Goal: Information Seeking & Learning: Learn about a topic

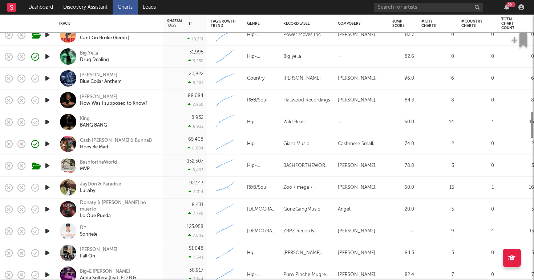
click at [129, 117] on div "King BANG BANG" at bounding box center [119, 122] width 78 height 13
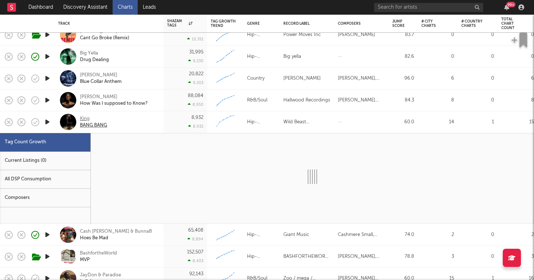
select select "1w"
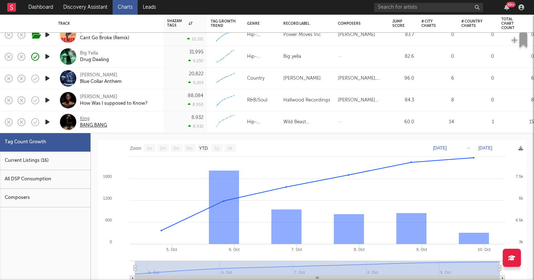
click at [81, 116] on div "King" at bounding box center [93, 119] width 27 height 7
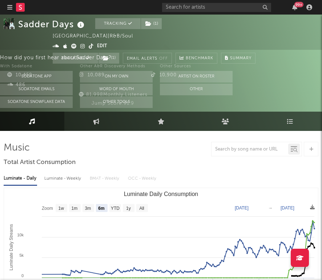
select select "6m"
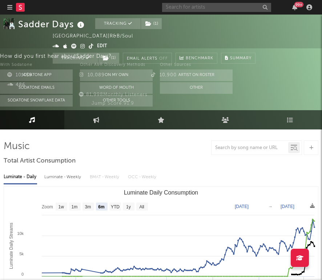
click at [181, 8] on input "text" at bounding box center [216, 7] width 109 height 9
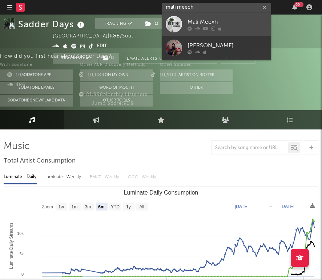
type input "mali meech"
click at [212, 24] on div "Mali Meexh" at bounding box center [228, 21] width 80 height 9
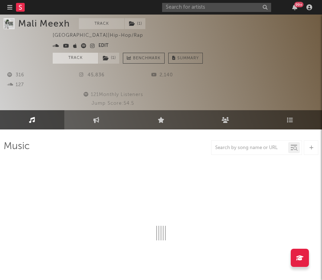
select select "6m"
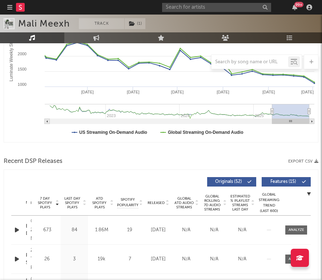
scroll to position [198, 0]
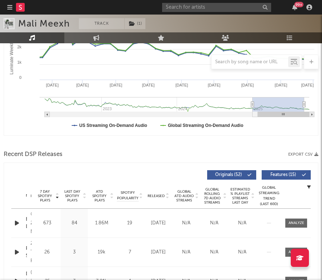
type input "2022-07-11"
select select "All"
type input "2022-03-31"
drag, startPoint x: 272, startPoint y: 106, endPoint x: 0, endPoint y: 119, distance: 272.3
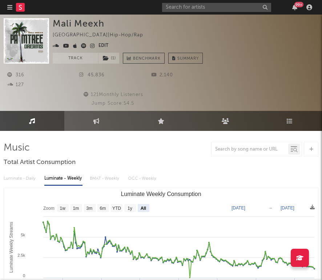
scroll to position [0, 0]
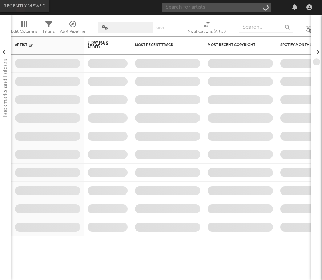
click at [206, 10] on input "text" at bounding box center [216, 7] width 109 height 9
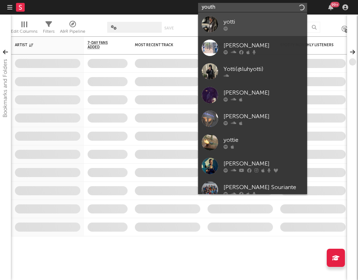
type input "youth"
click at [268, 22] on div "yotti" at bounding box center [264, 21] width 80 height 9
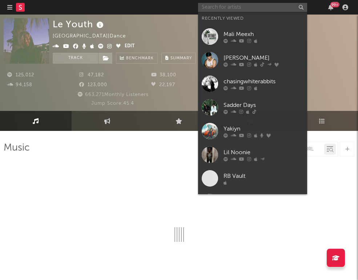
click at [250, 10] on input "text" at bounding box center [252, 7] width 109 height 9
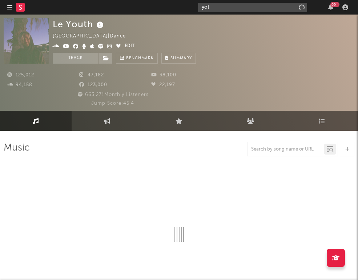
type input "yott"
select select "6m"
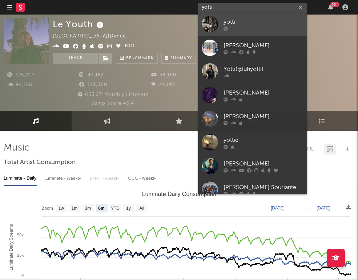
type input "yotti"
click at [249, 29] on div at bounding box center [264, 28] width 80 height 4
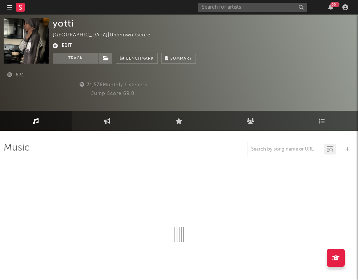
select select "1w"
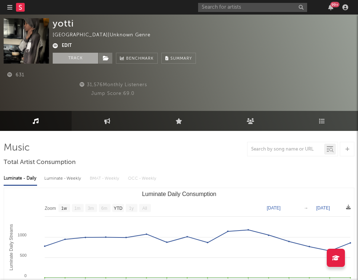
click at [69, 59] on button "Track" at bounding box center [75, 58] width 45 height 11
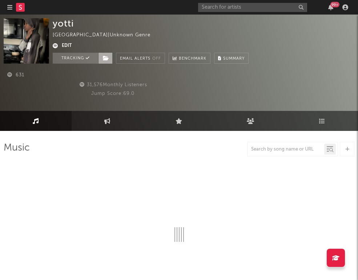
select select "1w"
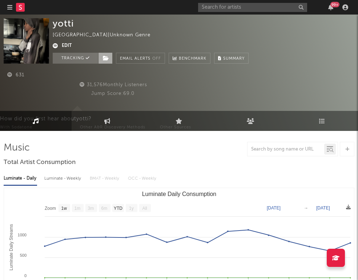
click at [108, 60] on icon at bounding box center [106, 58] width 6 height 5
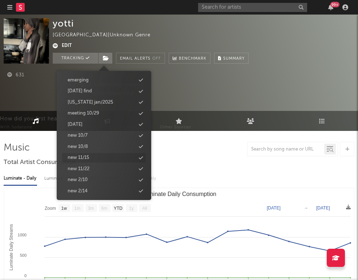
scroll to position [348, 0]
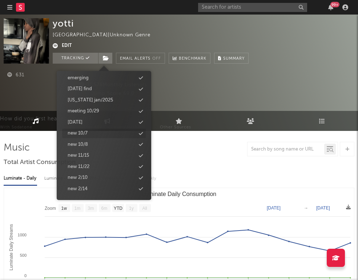
click at [83, 130] on div "new 10/7" at bounding box center [78, 133] width 20 height 7
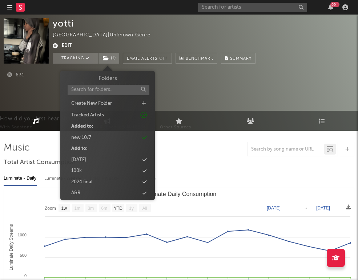
scroll to position [0, 0]
click at [85, 136] on div "new 10/7" at bounding box center [81, 137] width 20 height 7
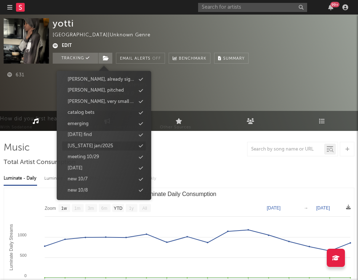
scroll to position [308, 0]
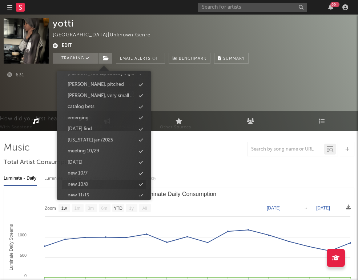
click at [90, 180] on div "new 10/8" at bounding box center [104, 184] width 84 height 9
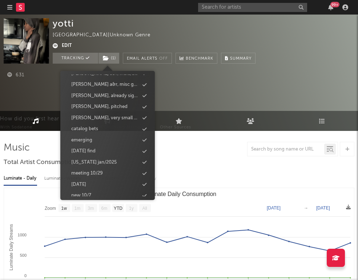
click at [43, 91] on div "Jump Score: 69.0" at bounding box center [113, 93] width 218 height 9
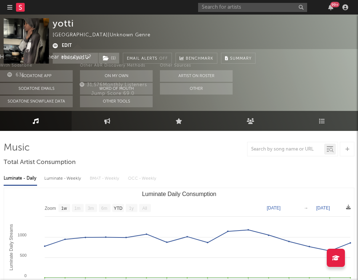
scroll to position [0, 0]
click at [109, 56] on span "( 1 )" at bounding box center [108, 58] width 21 height 11
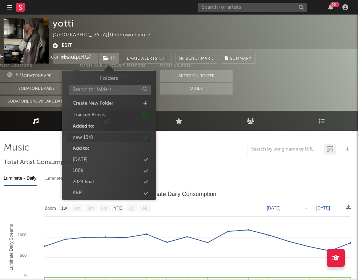
click at [86, 137] on div "new 10/8" at bounding box center [83, 137] width 20 height 7
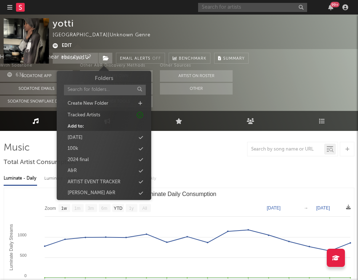
click at [220, 8] on input "text" at bounding box center [252, 7] width 109 height 9
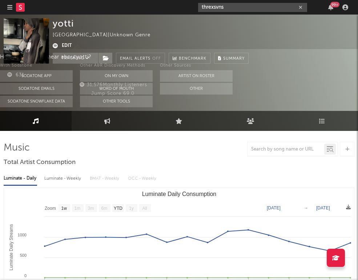
click at [240, 6] on input "threxsvns" at bounding box center [252, 7] width 109 height 9
drag, startPoint x: 247, startPoint y: 8, endPoint x: 168, endPoint y: 4, distance: 79.7
click at [168, 5] on nav "Dashboard Discovery Assistant Charts Leads threxsvns 99 +" at bounding box center [179, 7] width 358 height 15
paste input "https://open.spotify.com/track/1Vm7NTmSYqLqUdqnxVh05Z?si=44a31981279e4397"
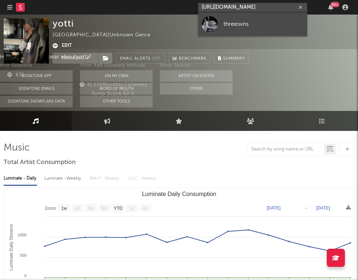
type input "https://open.spotify.com/track/1Vm7NTmSYqLqUdqnxVh05Z?si=44a31981279e4397"
click at [253, 20] on div "threesvns" at bounding box center [264, 24] width 80 height 9
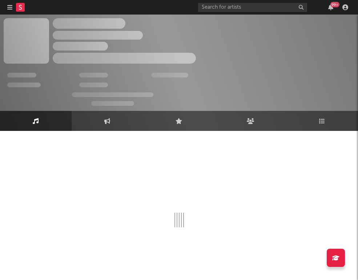
select select "1w"
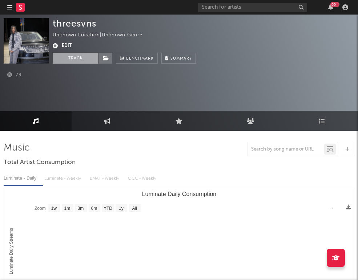
click at [76, 55] on button "Track" at bounding box center [75, 58] width 45 height 11
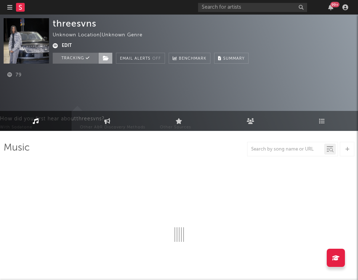
click at [108, 59] on icon at bounding box center [106, 58] width 6 height 5
select select "1w"
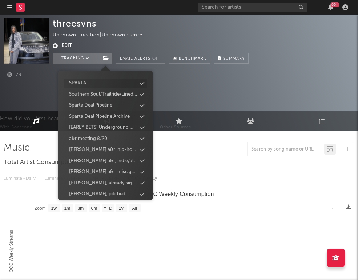
scroll to position [320, 0]
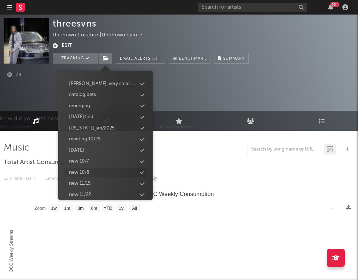
click at [94, 168] on div "new 10/8" at bounding box center [106, 172] width 84 height 9
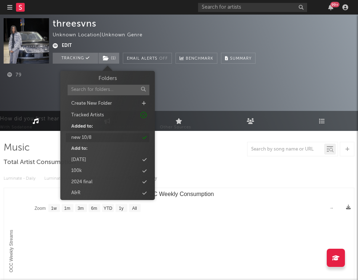
scroll to position [0, 0]
click at [27, 77] on div "79" at bounding box center [40, 75] width 72 height 9
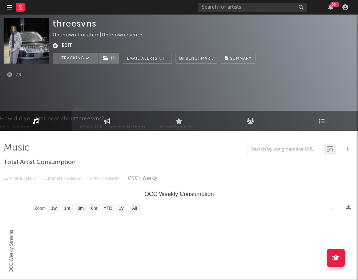
click at [21, 9] on icon at bounding box center [20, 7] width 3 height 5
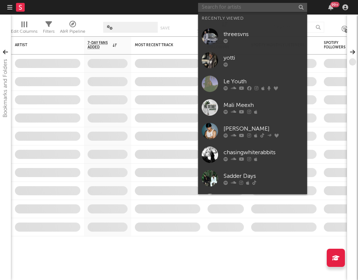
click at [216, 8] on input "text" at bounding box center [252, 7] width 109 height 9
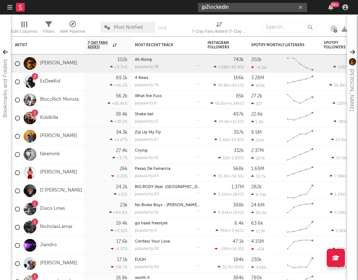
click at [235, 7] on input "jp2lockedin" at bounding box center [252, 7] width 109 height 9
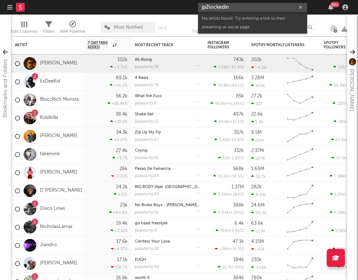
drag, startPoint x: 235, startPoint y: 7, endPoint x: 148, endPoint y: 2, distance: 87.7
click at [148, 2] on nav "Dashboard Discovery Assistant Charts Leads jp2lockedin 99 +" at bounding box center [179, 7] width 358 height 15
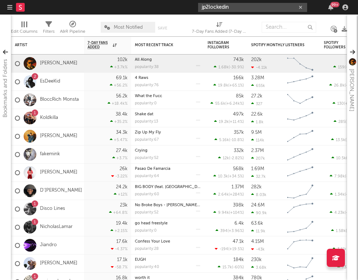
drag, startPoint x: 246, startPoint y: 7, endPoint x: 166, endPoint y: 3, distance: 80.5
click at [166, 3] on nav "Dashboard Discovery Assistant Charts Leads jp2lockedin 99 +" at bounding box center [179, 7] width 358 height 15
paste input "https://www.tiktok.com/@jp2lockedin/"
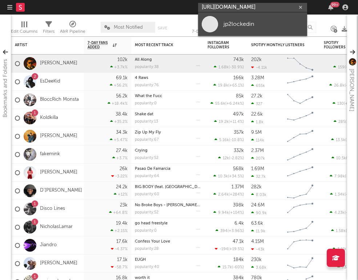
type input "https://www.tiktok.com/@jp2lockedin/"
click at [247, 27] on div "jp2lockedin" at bounding box center [264, 24] width 80 height 9
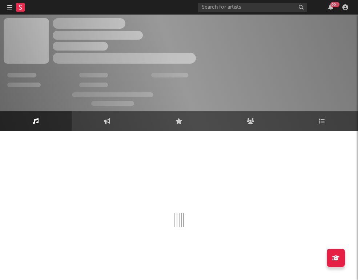
select select "1w"
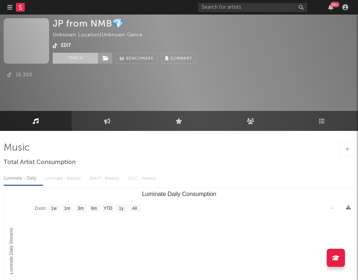
click at [80, 59] on button "Track" at bounding box center [75, 58] width 45 height 11
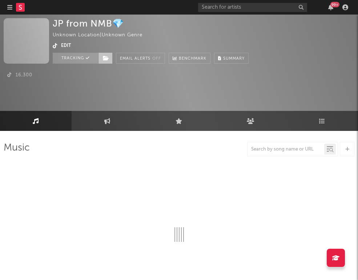
click at [104, 60] on icon at bounding box center [106, 58] width 6 height 5
select select "1w"
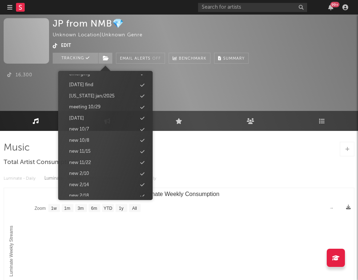
scroll to position [358, 0]
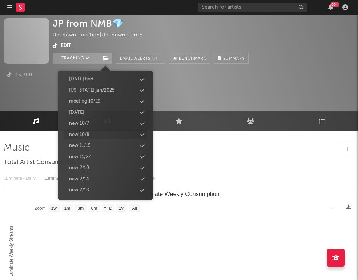
click at [89, 131] on div "new 10/8" at bounding box center [79, 134] width 20 height 7
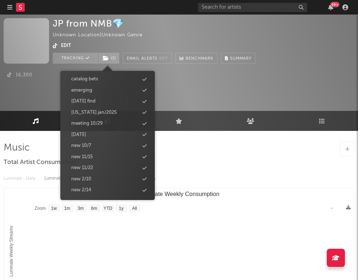
click at [20, 10] on rect at bounding box center [20, 7] width 9 height 9
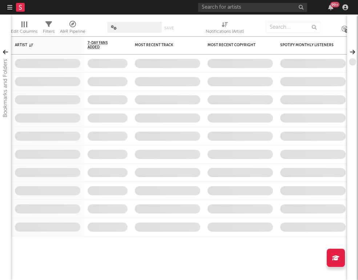
click at [10, 8] on icon "button" at bounding box center [9, 7] width 5 height 6
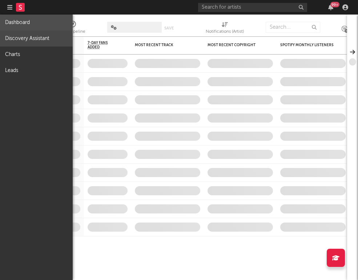
click at [19, 41] on link "Discovery Assistant" at bounding box center [36, 39] width 73 height 16
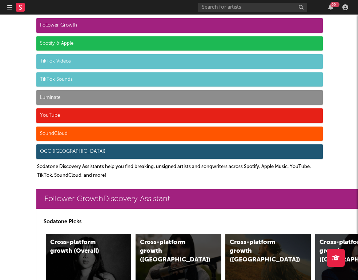
click at [60, 92] on div "Luminate" at bounding box center [179, 97] width 287 height 15
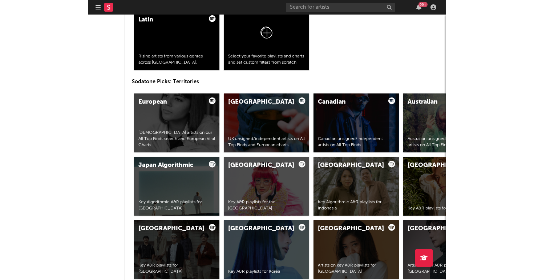
scroll to position [3389, 0]
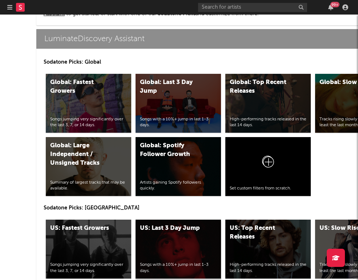
click at [156, 249] on div "US: Last 3 Day Jump Songs with a 10%+ jump in last 1-3 days." at bounding box center [178, 249] width 85 height 59
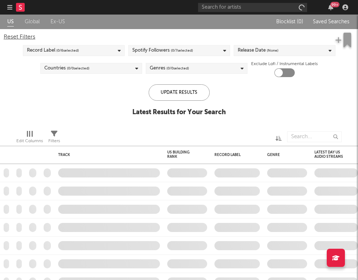
checkbox input "true"
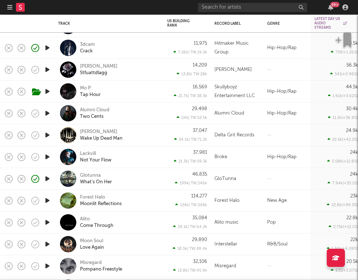
click at [49, 135] on icon "button" at bounding box center [48, 135] width 8 height 9
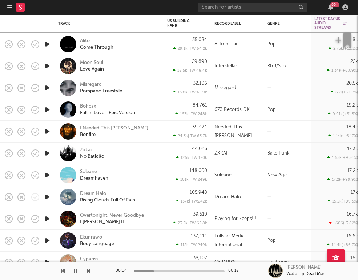
click at [46, 151] on icon "button" at bounding box center [48, 153] width 8 height 9
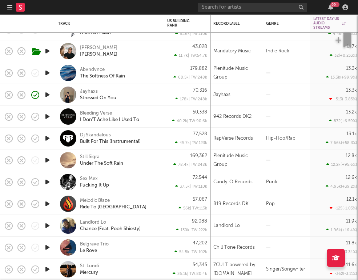
click at [47, 184] on icon "button" at bounding box center [48, 181] width 8 height 9
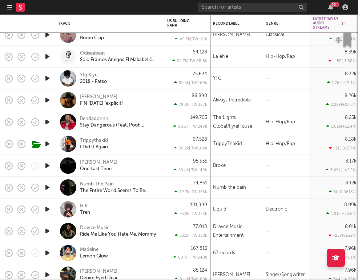
click at [48, 211] on icon "button" at bounding box center [48, 209] width 8 height 9
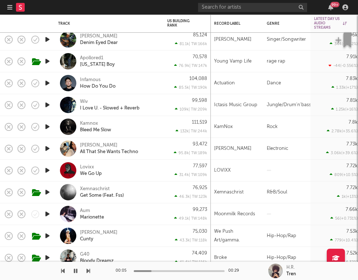
click at [50, 192] on icon "button" at bounding box center [48, 192] width 8 height 9
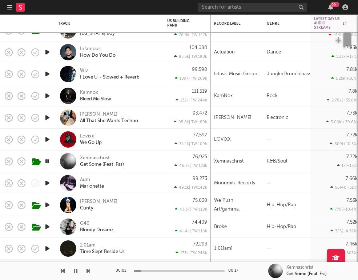
click at [143, 163] on div "Xemnaschrist Get Some (Feat. Fss)" at bounding box center [119, 161] width 78 height 13
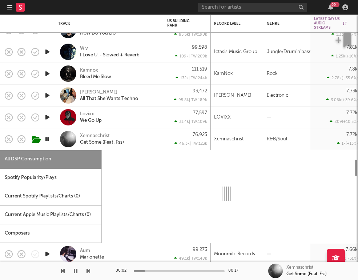
select select "1w"
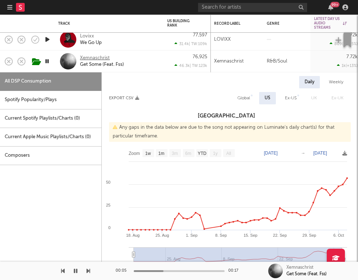
click at [84, 57] on div "Xemnaschrist" at bounding box center [95, 58] width 30 height 7
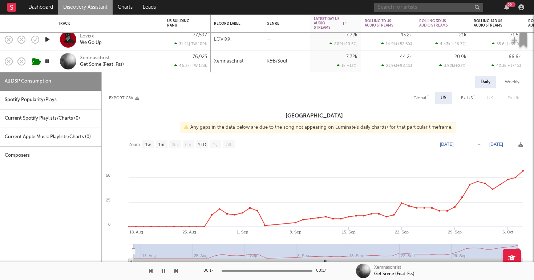
click at [322, 9] on input "text" at bounding box center [429, 7] width 109 height 9
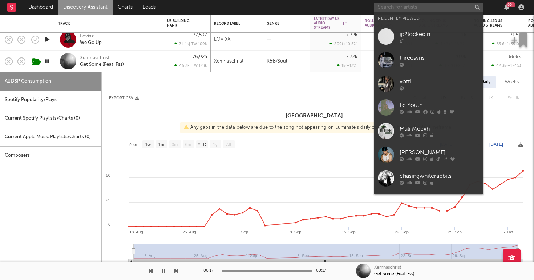
paste input "https://www.youtube.com/watch?v=UJbWCIRRA6Y"
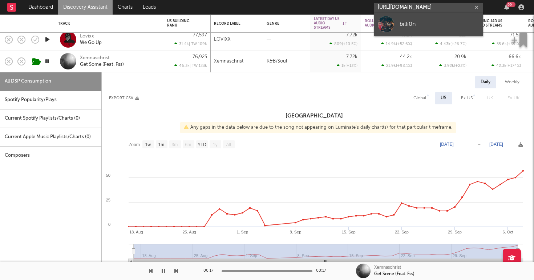
type input "https://www.youtube.com/watch?v=UJbWCIRRA6Y"
click at [322, 19] on link "billi0n" at bounding box center [429, 24] width 109 height 24
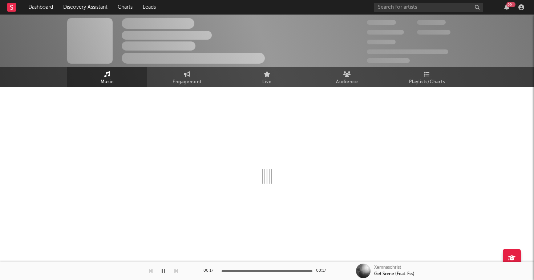
select select "1w"
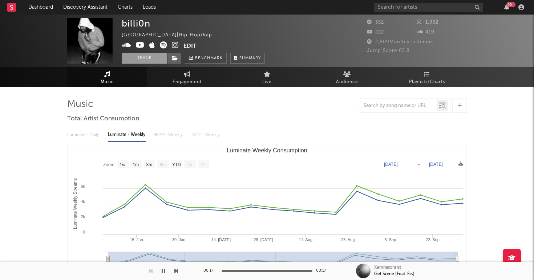
click at [131, 59] on button "Track" at bounding box center [144, 58] width 45 height 11
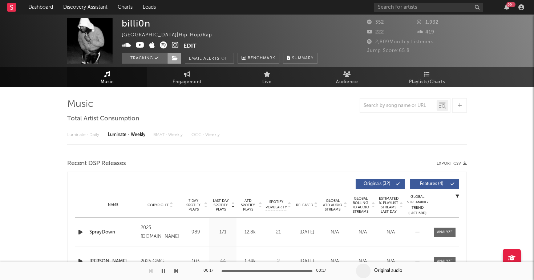
select select "1w"
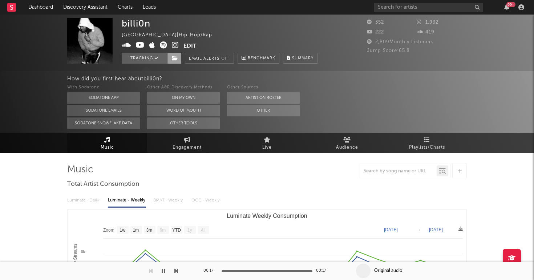
click at [174, 59] on icon at bounding box center [175, 58] width 6 height 5
click at [318, 39] on div "billi0n United States | Hip-Hop/Rap Edit Tracking Email Alerts Off Benchmark Su…" at bounding box center [220, 40] width 196 height 45
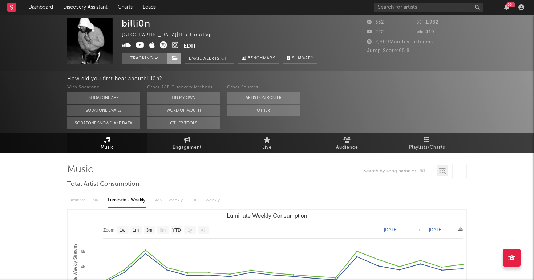
click at [175, 63] on span at bounding box center [174, 58] width 15 height 11
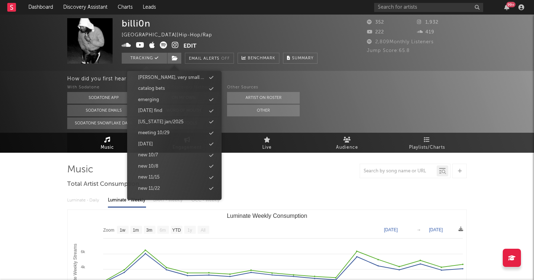
scroll to position [327, 0]
click at [163, 161] on div "new 10/8" at bounding box center [175, 165] width 84 height 9
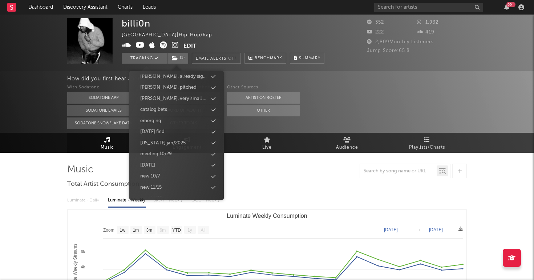
click at [28, 142] on div "Music Engagement Live Audience Playlists/Charts" at bounding box center [267, 143] width 534 height 20
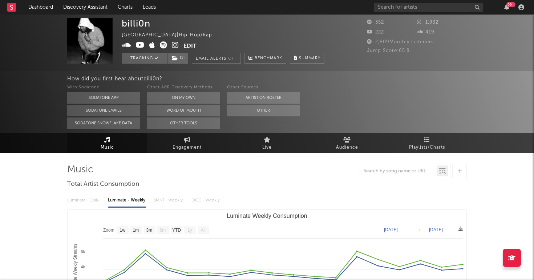
click at [174, 47] on icon at bounding box center [175, 44] width 7 height 7
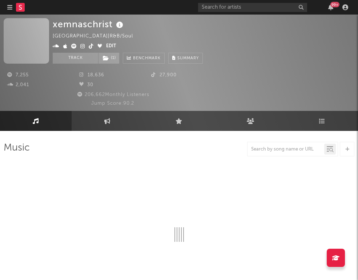
select select "6m"
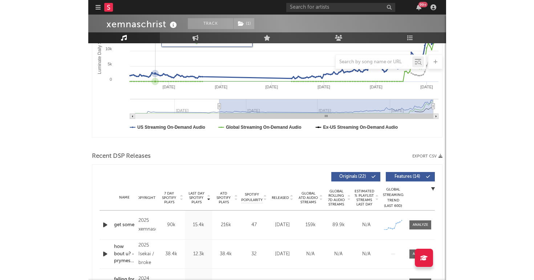
scroll to position [199, 0]
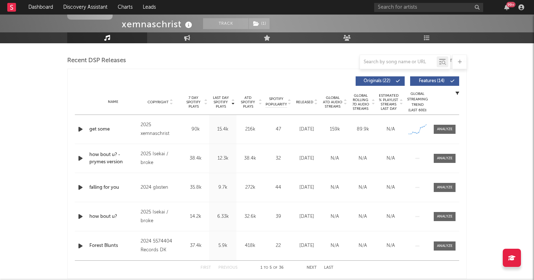
scroll to position [248, 0]
click at [358, 7] on input "text" at bounding box center [429, 7] width 109 height 9
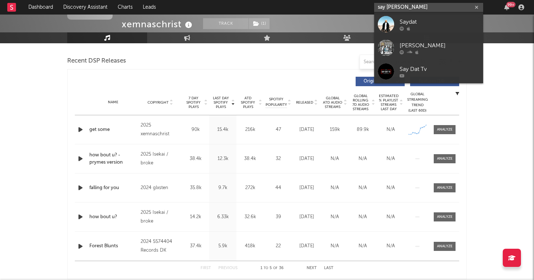
type input "say Datt"
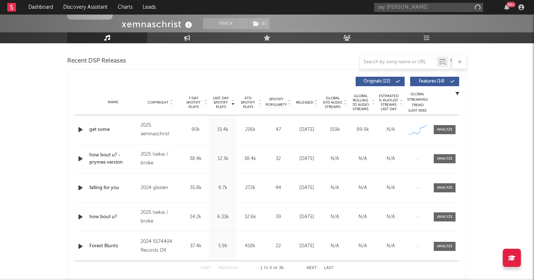
drag, startPoint x: 452, startPoint y: 7, endPoint x: 529, endPoint y: 91, distance: 114.2
click at [358, 7] on input "say Datt" at bounding box center [429, 7] width 109 height 9
click at [29, 4] on link "Dashboard" at bounding box center [40, 7] width 35 height 15
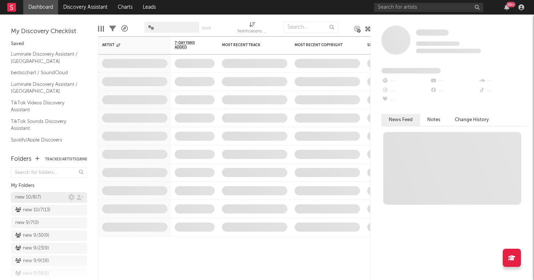
click at [42, 195] on div "new 10/8 ( 7 )" at bounding box center [41, 197] width 53 height 9
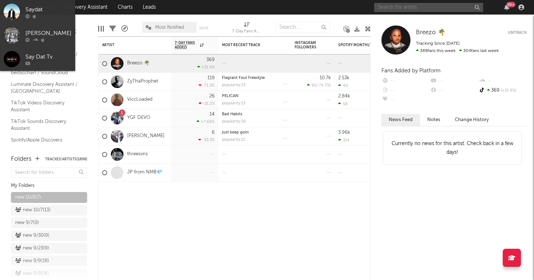
click at [358, 10] on input "text" at bounding box center [429, 7] width 109 height 9
paste input "https://www.youtube.com/watch?v=7hfofzkGSx0"
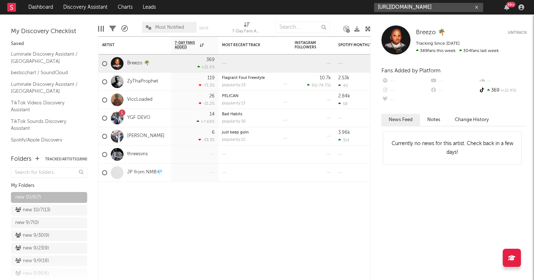
click at [358, 7] on input "https://www.youtube.com/watch?v=7hfofzkGSx0" at bounding box center [429, 7] width 109 height 9
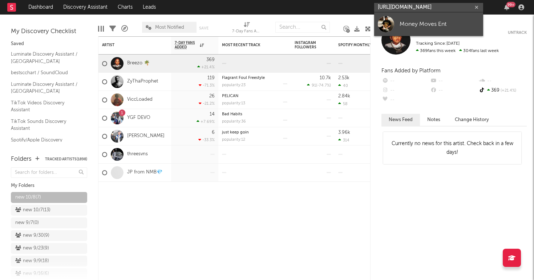
type input "https://www.youtube.com/watch?v=7hfofzkGSx0"
click at [358, 26] on div "Money Moves Ent" at bounding box center [440, 24] width 80 height 9
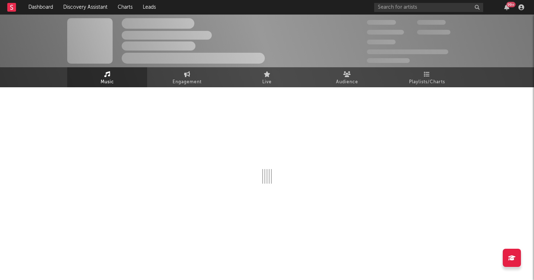
select select "1w"
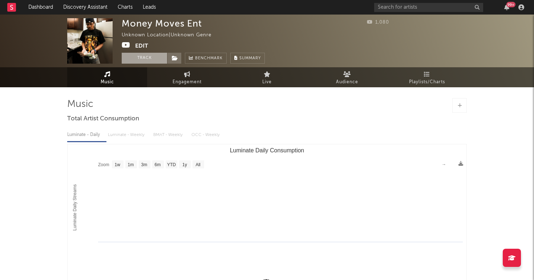
click at [140, 53] on button "Track" at bounding box center [144, 58] width 45 height 11
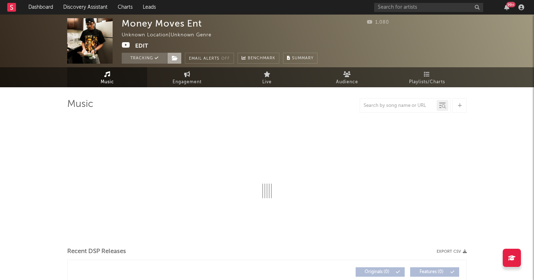
select select "1w"
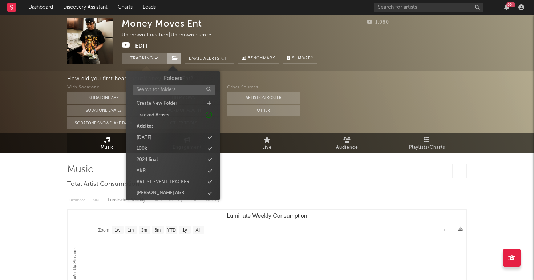
click at [175, 59] on icon at bounding box center [175, 58] width 6 height 5
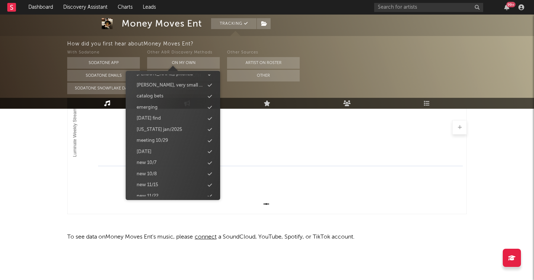
scroll to position [332, 0]
click at [157, 157] on div "new 10/8" at bounding box center [147, 160] width 20 height 7
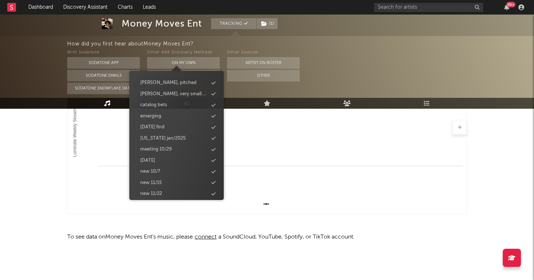
click at [42, 165] on div "Money Moves Ent Tracking ( 1 ) Unknown Location | Unknown Genre Edit Tracking (…" at bounding box center [267, 76] width 534 height 407
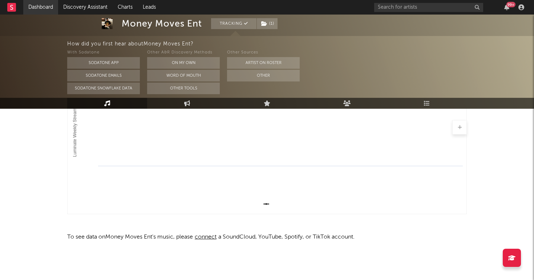
click at [45, 3] on link "Dashboard" at bounding box center [40, 7] width 35 height 15
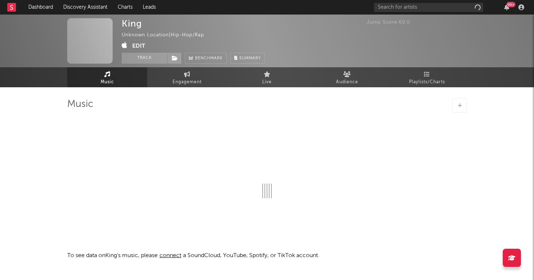
select select "1w"
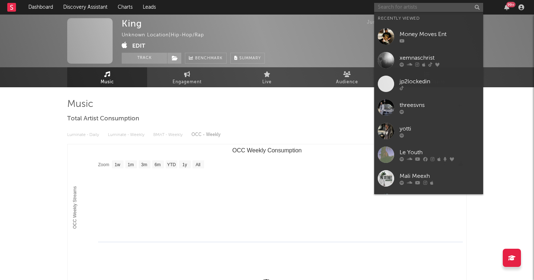
click at [394, 9] on input "text" at bounding box center [429, 7] width 109 height 9
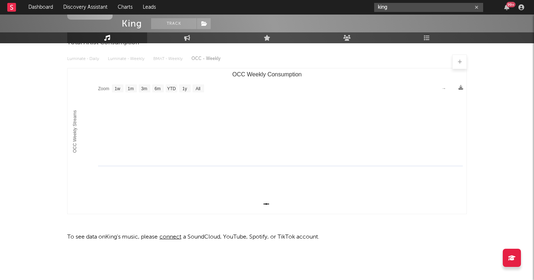
scroll to position [76, 0]
type input "king"
click at [47, 7] on link "Dashboard" at bounding box center [40, 7] width 35 height 15
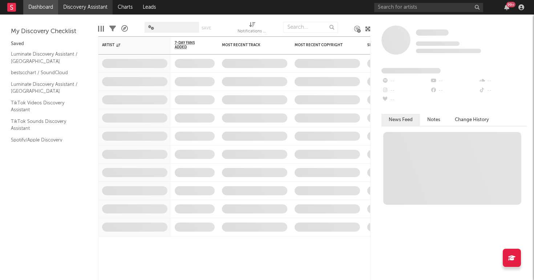
click at [84, 8] on link "Discovery Assistant" at bounding box center [85, 7] width 55 height 15
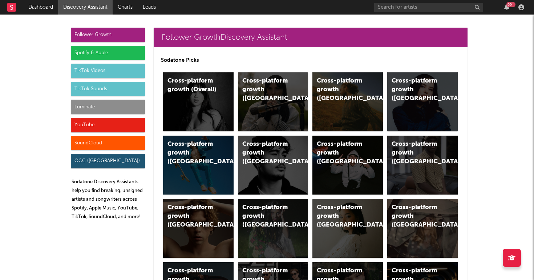
click at [104, 105] on div "Luminate" at bounding box center [108, 107] width 74 height 15
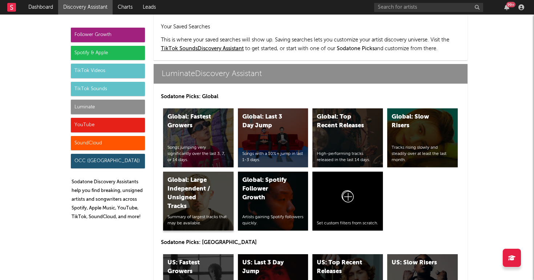
scroll to position [3228, 0]
click at [211, 259] on div "US: Fastest Growers" at bounding box center [192, 267] width 49 height 17
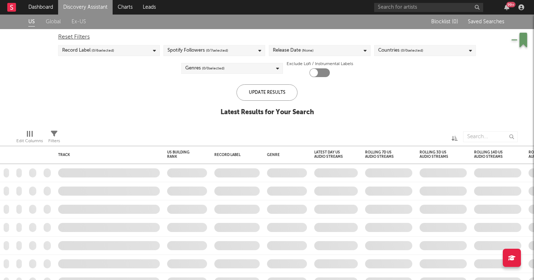
checkbox input "true"
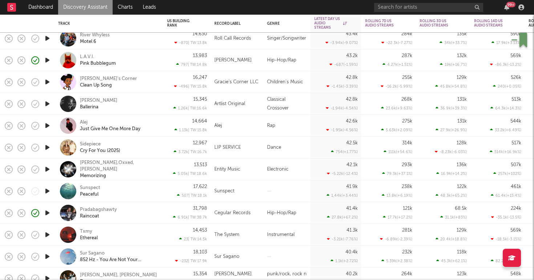
click at [49, 212] on icon "button" at bounding box center [48, 212] width 8 height 9
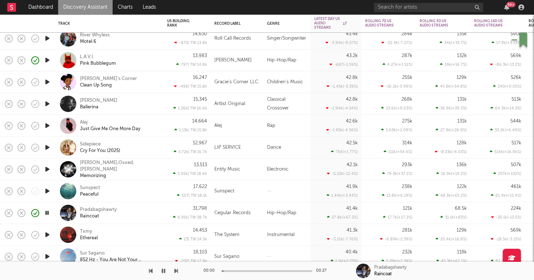
click at [148, 218] on div "Pradabagshawty Raincoat" at bounding box center [119, 213] width 78 height 13
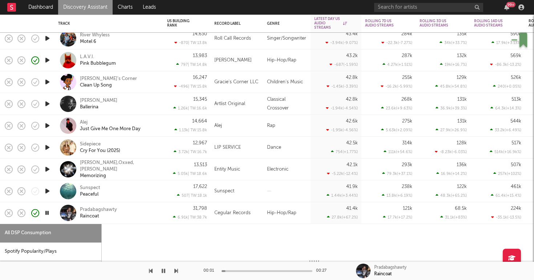
select select "1w"
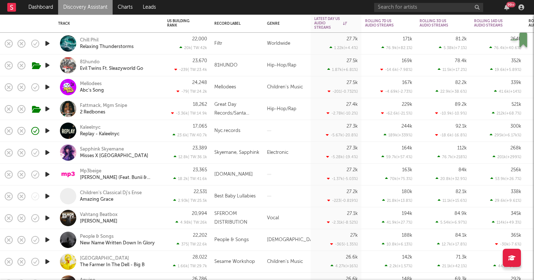
click at [48, 132] on icon "button" at bounding box center [48, 130] width 8 height 9
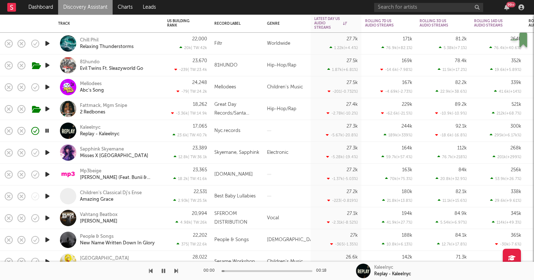
click at [151, 131] on div "Kaleelnyc Replay - Kaleelnyc" at bounding box center [119, 130] width 78 height 13
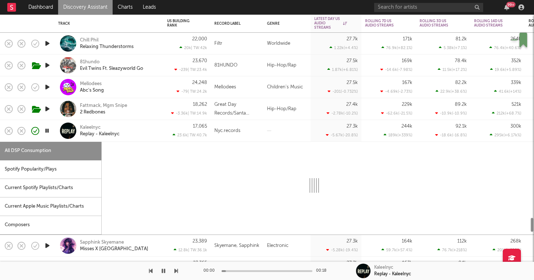
select select "1w"
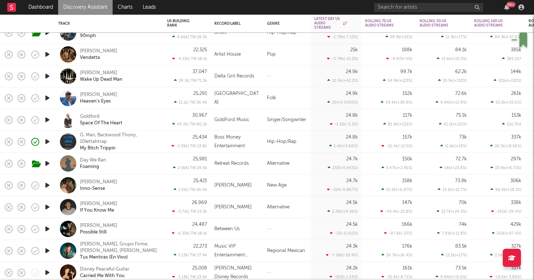
click at [48, 143] on icon "button" at bounding box center [48, 141] width 8 height 9
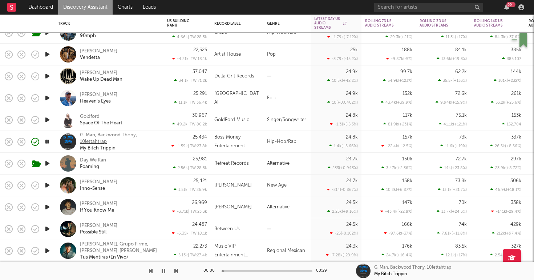
click at [157, 144] on div "G. Man, Backwood Thony, 10lettahtrap" at bounding box center [119, 138] width 78 height 13
click at [240, 144] on div "Boss Money Entertainment" at bounding box center [237, 141] width 45 height 17
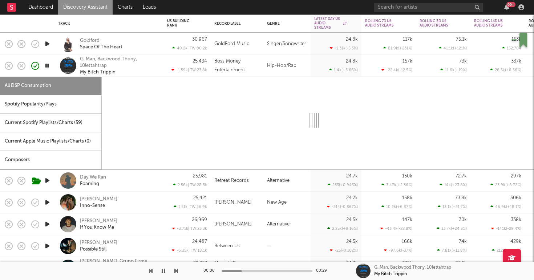
select select "6m"
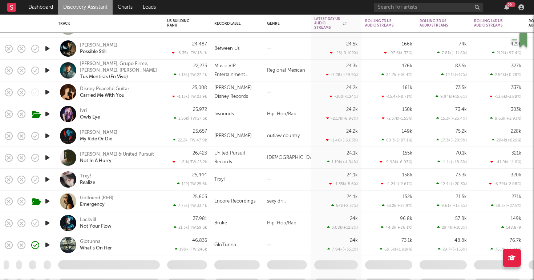
click at [48, 180] on icon "button" at bounding box center [48, 179] width 8 height 9
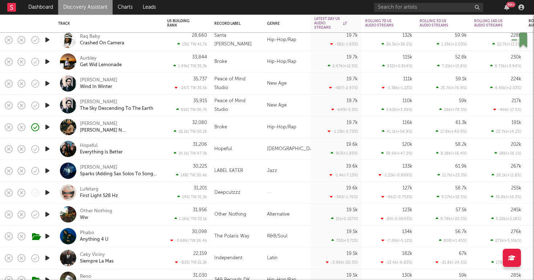
click at [141, 234] on div "Phabo Anything 4 U" at bounding box center [119, 236] width 78 height 13
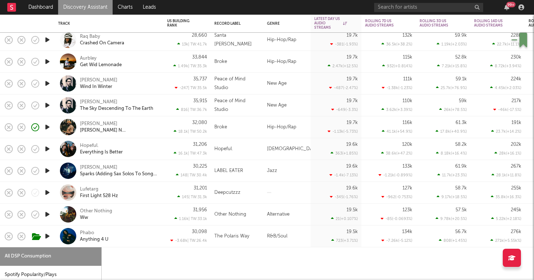
select select "1w"
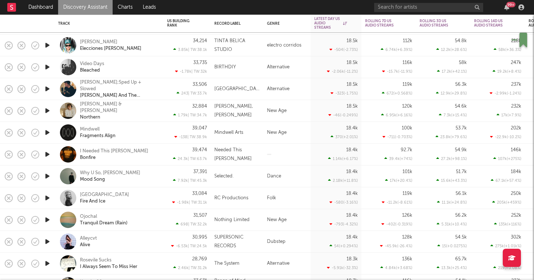
click at [72, 9] on link "Discovery Assistant" at bounding box center [85, 7] width 55 height 15
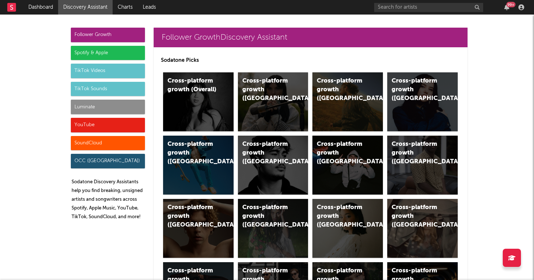
click at [105, 107] on div "Luminate" at bounding box center [108, 107] width 74 height 15
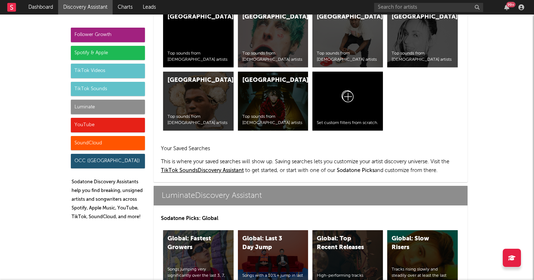
scroll to position [3228, 0]
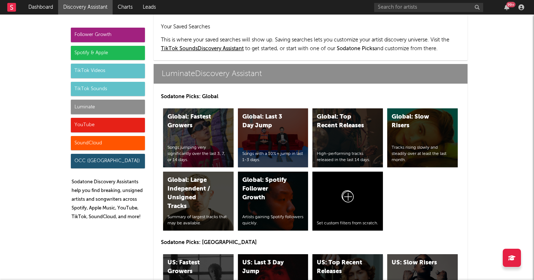
click at [327, 254] on div "US: Top Recent Releases High-performing tracks released in the last 14 days." at bounding box center [348, 283] width 71 height 59
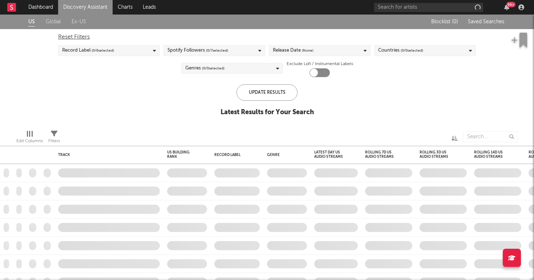
checkbox input "true"
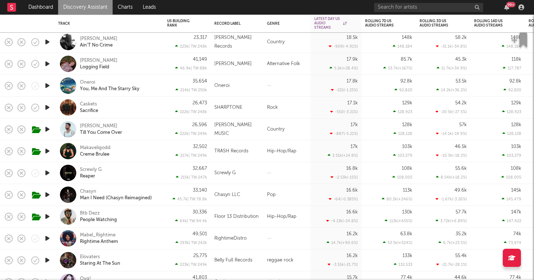
click at [81, 10] on link "Discovery Assistant" at bounding box center [85, 7] width 55 height 15
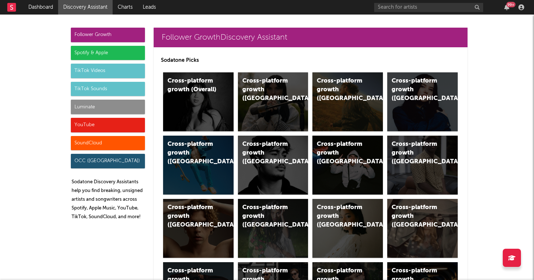
click at [107, 126] on div "YouTube" at bounding box center [108, 125] width 74 height 15
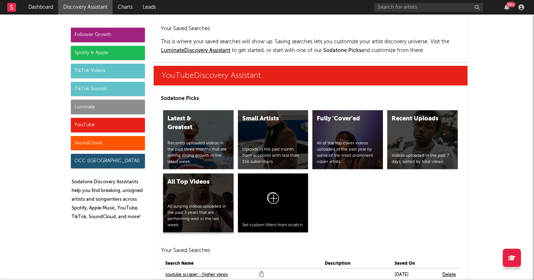
scroll to position [4140, 0]
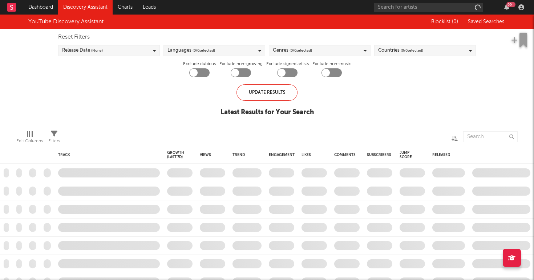
checkbox input "true"
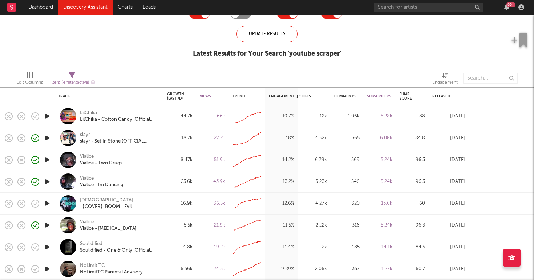
click at [47, 137] on icon "button" at bounding box center [48, 137] width 8 height 9
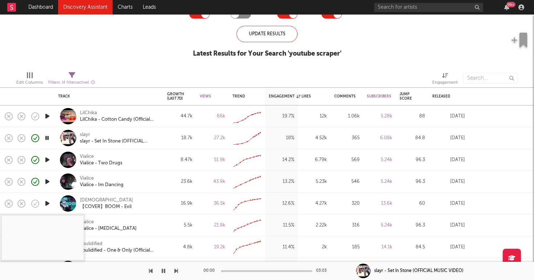
click at [167, 132] on div "18.7k" at bounding box center [180, 138] width 33 height 22
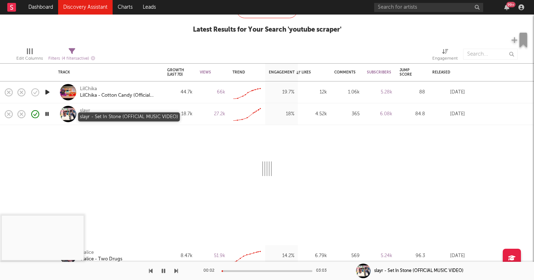
click at [114, 116] on div "slayr - Set In Stone (OFFICIAL MUSIC VIDEO)" at bounding box center [119, 117] width 78 height 7
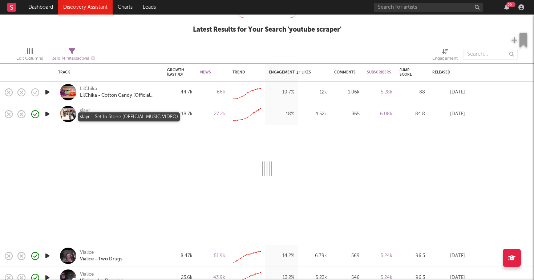
select select "1w"
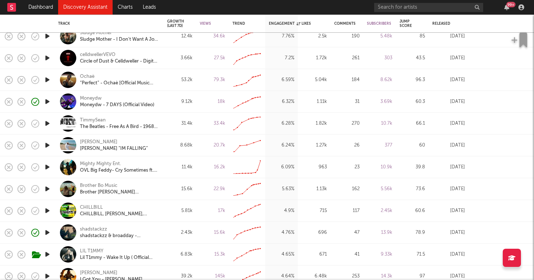
click at [47, 104] on icon "button" at bounding box center [48, 101] width 8 height 9
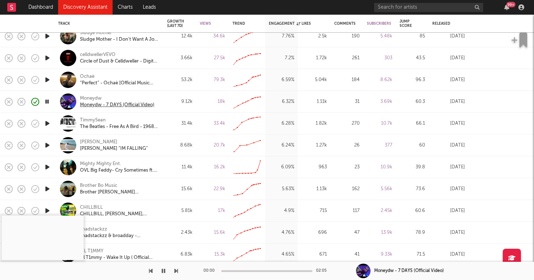
click at [140, 104] on div "Moneydw - 7 DAYS (Official Video)" at bounding box center [117, 105] width 75 height 7
click at [96, 99] on div "Moneydw" at bounding box center [91, 98] width 22 height 7
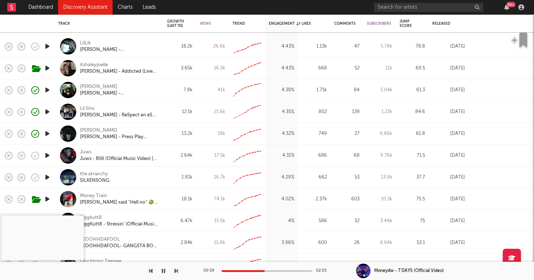
click at [48, 155] on icon "button" at bounding box center [48, 155] width 8 height 9
click at [246, 270] on div at bounding box center [267, 271] width 91 height 2
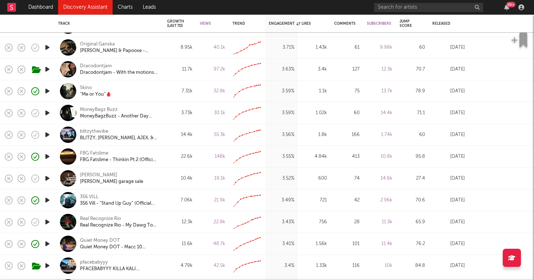
click at [46, 179] on icon "button" at bounding box center [48, 178] width 8 height 9
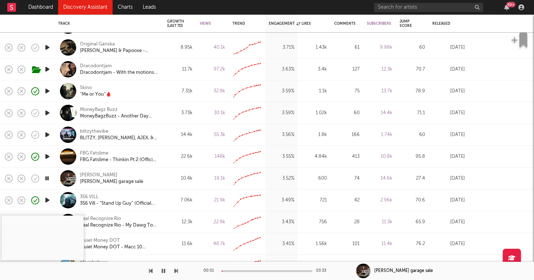
click at [252, 269] on div "00:01 03:33" at bounding box center [267, 271] width 127 height 18
click at [251, 269] on div "00:02 03:33" at bounding box center [267, 271] width 127 height 18
click at [251, 273] on div "00:03 03:33" at bounding box center [267, 271] width 127 height 18
click at [251, 271] on div at bounding box center [267, 271] width 91 height 2
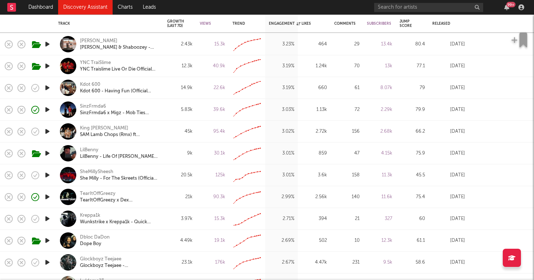
click at [47, 177] on icon "button" at bounding box center [48, 175] width 8 height 9
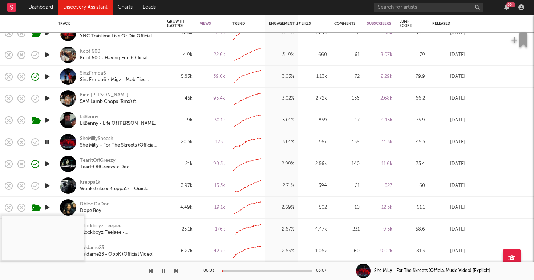
click at [249, 270] on div at bounding box center [267, 271] width 91 height 2
click at [46, 187] on icon "button" at bounding box center [48, 185] width 8 height 9
click at [251, 271] on div at bounding box center [267, 271] width 91 height 2
click at [91, 181] on div "Kreppa1k" at bounding box center [90, 182] width 20 height 7
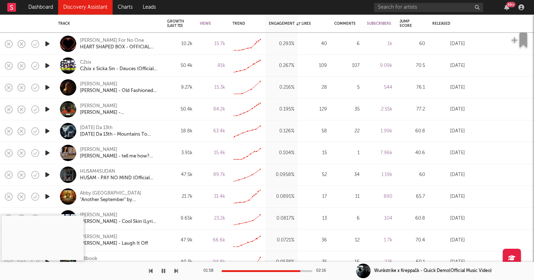
click at [47, 172] on icon "button" at bounding box center [48, 174] width 8 height 9
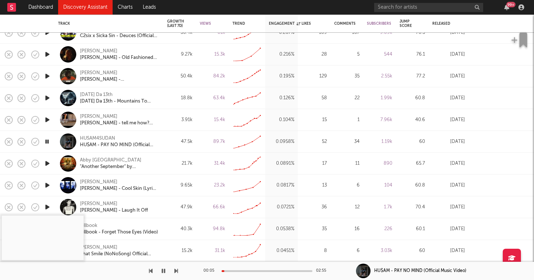
click at [46, 76] on icon "button" at bounding box center [48, 76] width 8 height 9
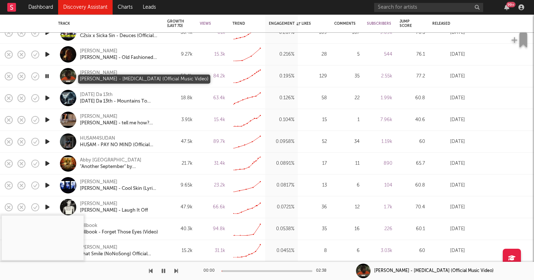
click at [120, 78] on div "Appleby - Vertigo (Official Music Video)" at bounding box center [119, 79] width 78 height 7
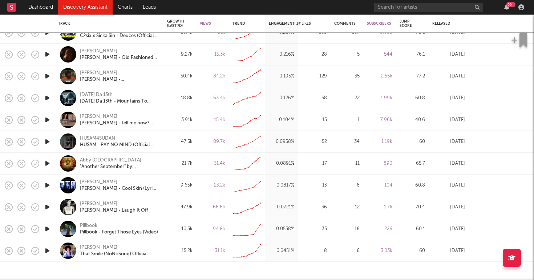
click at [71, 9] on link "Discovery Assistant" at bounding box center [85, 7] width 55 height 15
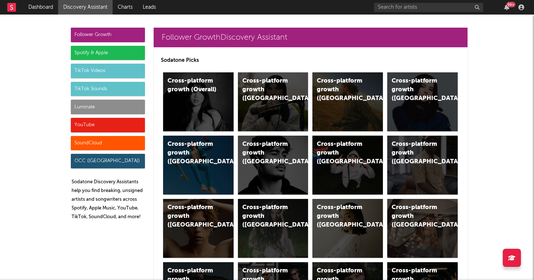
click at [109, 103] on div "Luminate" at bounding box center [108, 107] width 74 height 15
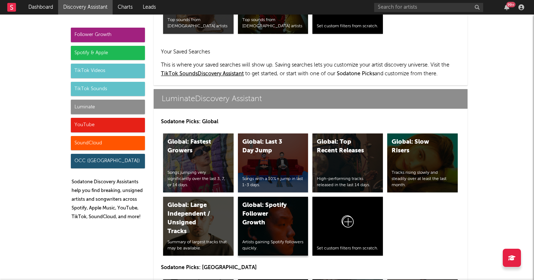
scroll to position [3228, 0]
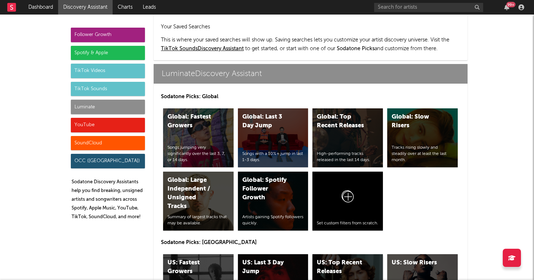
click at [338, 259] on div "US: Top Recent Releases" at bounding box center [341, 267] width 49 height 17
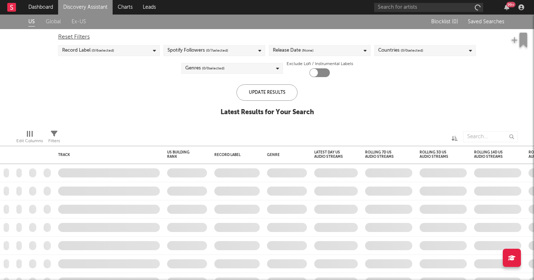
checkbox input "true"
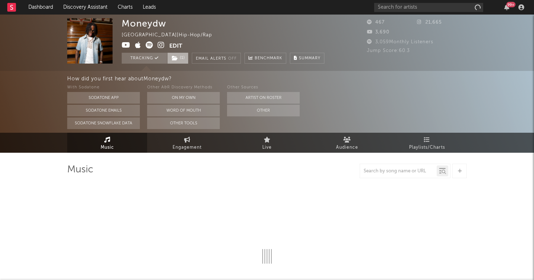
select select "6m"
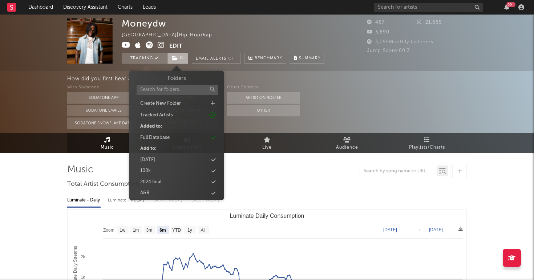
click at [179, 59] on span "( 1 )" at bounding box center [177, 58] width 21 height 11
click at [280, 40] on div "Moneydw [GEOGRAPHIC_DATA] | Hip-Hop/Rap Edit Tracking ( 1 ) Email Alerts Off Be…" at bounding box center [223, 40] width 203 height 45
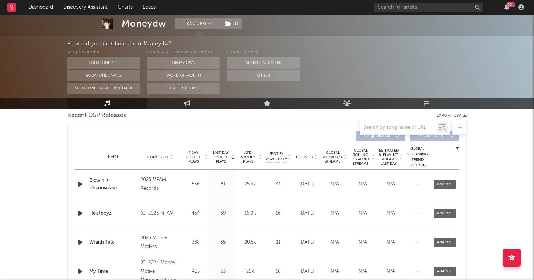
scroll to position [261, 0]
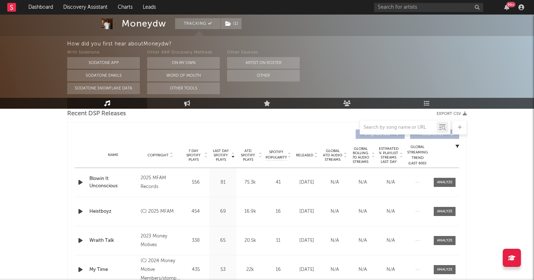
click at [309, 155] on span "Released" at bounding box center [304, 155] width 17 height 4
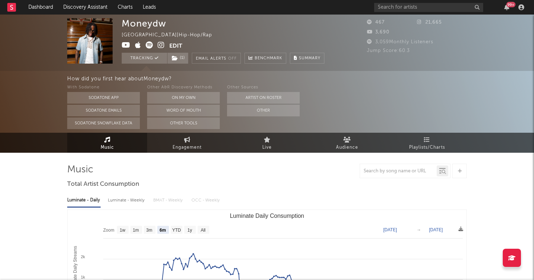
scroll to position [0, 0]
click at [161, 45] on icon at bounding box center [161, 44] width 7 height 7
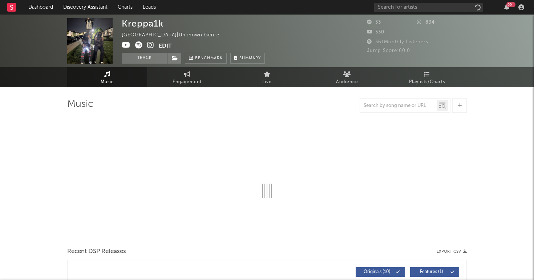
select select "1w"
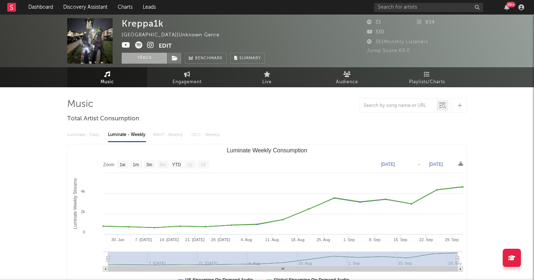
click at [145, 58] on button "Track" at bounding box center [144, 58] width 45 height 11
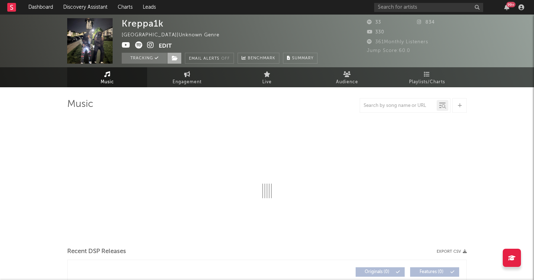
click at [175, 58] on icon at bounding box center [175, 58] width 6 height 5
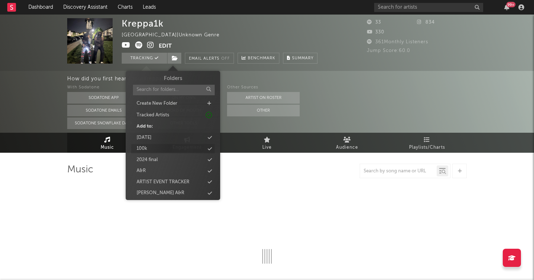
select select "1w"
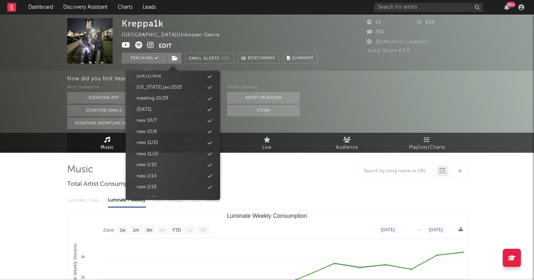
scroll to position [360, 0]
click at [165, 128] on div "new 10/8" at bounding box center [173, 132] width 84 height 9
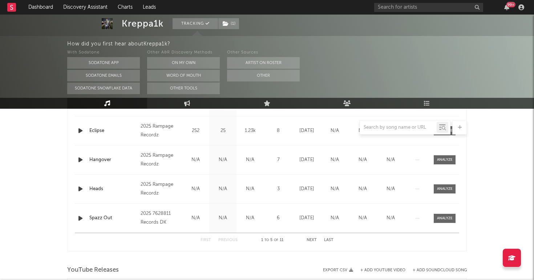
scroll to position [225, 0]
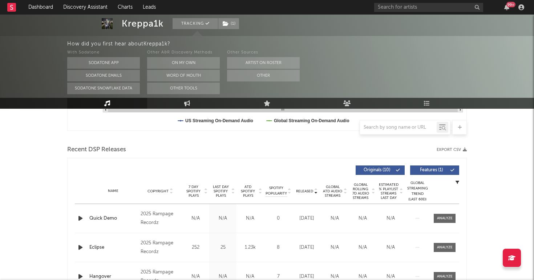
click at [213, 188] on span "Last Day Spotify Plays" at bounding box center [220, 191] width 19 height 13
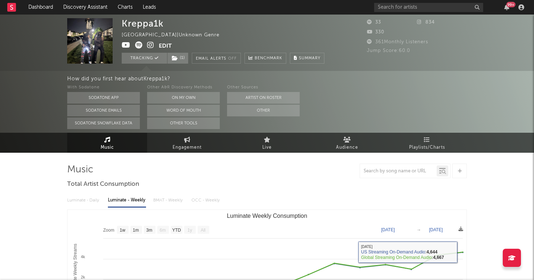
scroll to position [0, 0]
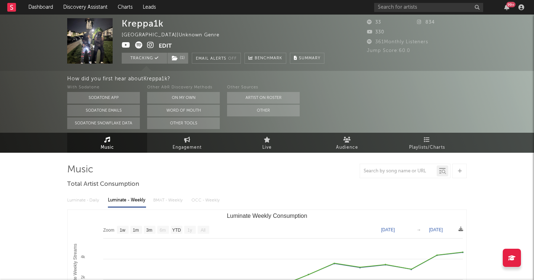
click at [149, 45] on icon at bounding box center [150, 44] width 7 height 7
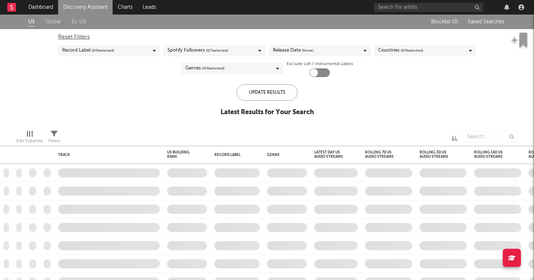
checkbox input "true"
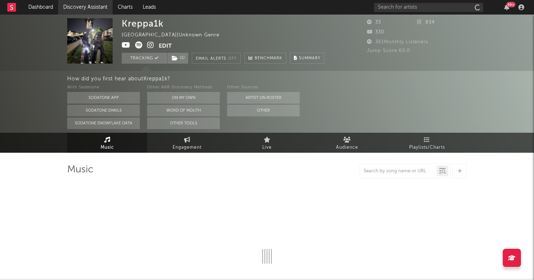
click at [93, 7] on link "Discovery Assistant" at bounding box center [85, 7] width 55 height 15
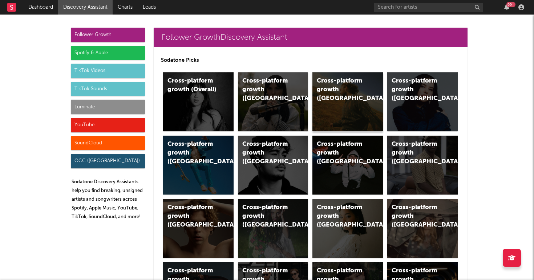
click at [322, 106] on div "Cross-platform growth ([GEOGRAPHIC_DATA])" at bounding box center [348, 101] width 71 height 59
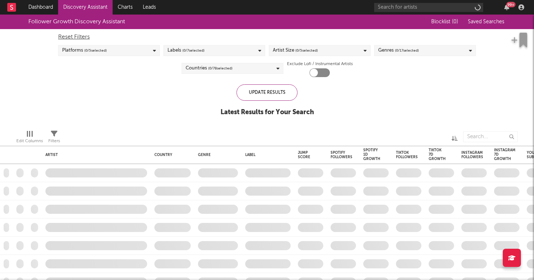
checkbox input "true"
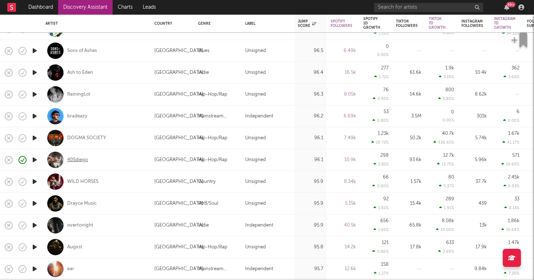
click at [83, 158] on div "405diego" at bounding box center [77, 160] width 21 height 7
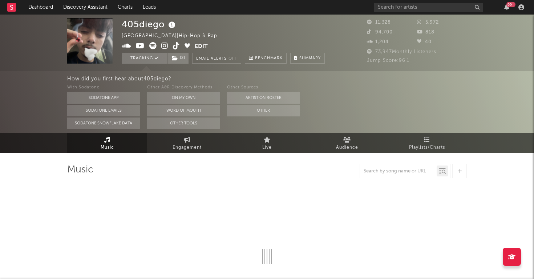
select select "1w"
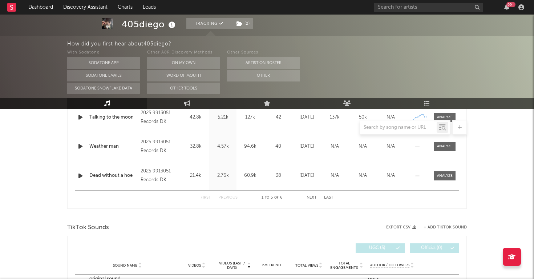
scroll to position [424, 0]
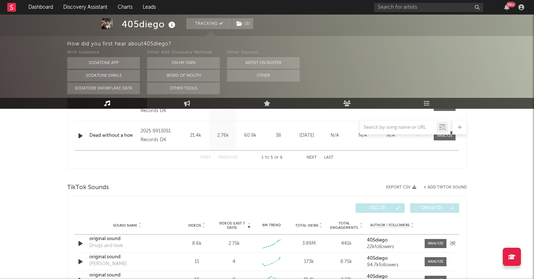
click at [81, 242] on icon "button" at bounding box center [81, 243] width 8 height 9
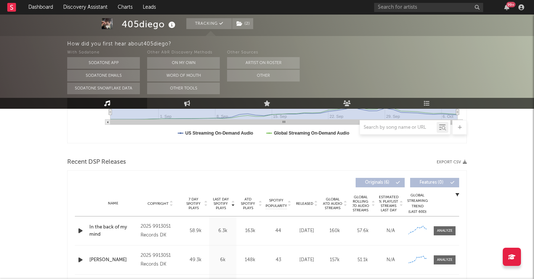
scroll to position [197, 0]
